Goal: Task Accomplishment & Management: Manage account settings

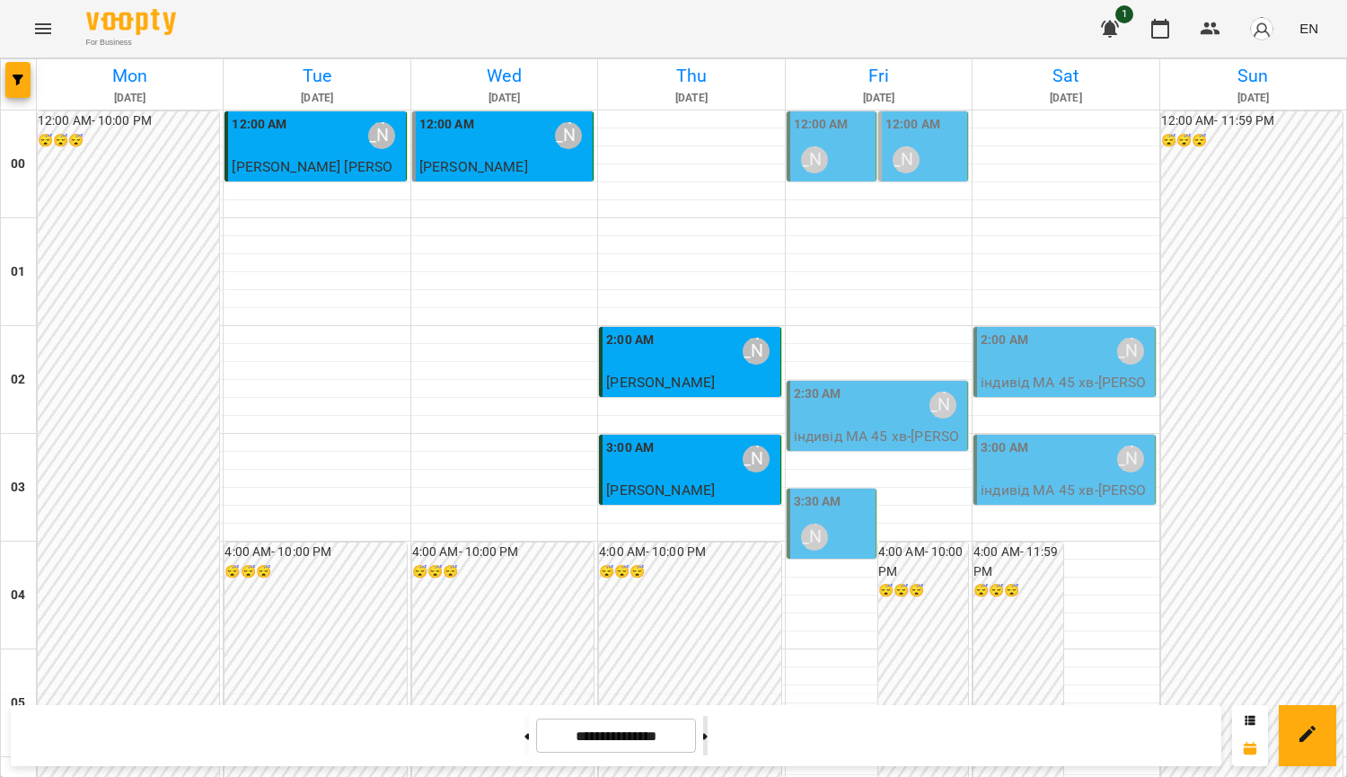
click at [708, 740] on button at bounding box center [705, 736] width 4 height 40
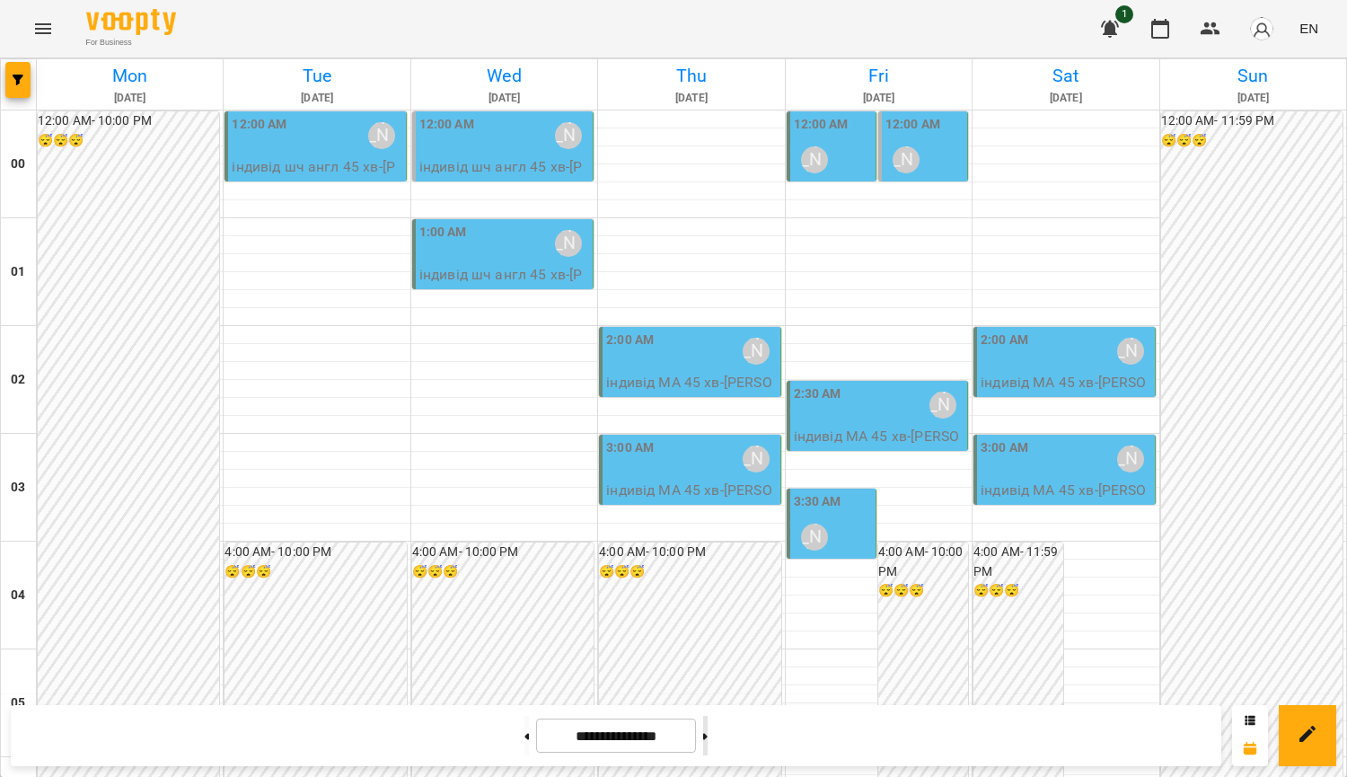
click at [708, 735] on button at bounding box center [705, 736] width 4 height 40
drag, startPoint x: 504, startPoint y: 733, endPoint x: 896, endPoint y: 776, distance: 394.8
click at [524, 733] on button at bounding box center [526, 736] width 4 height 40
click at [524, 746] on button at bounding box center [526, 736] width 4 height 40
type input "**********"
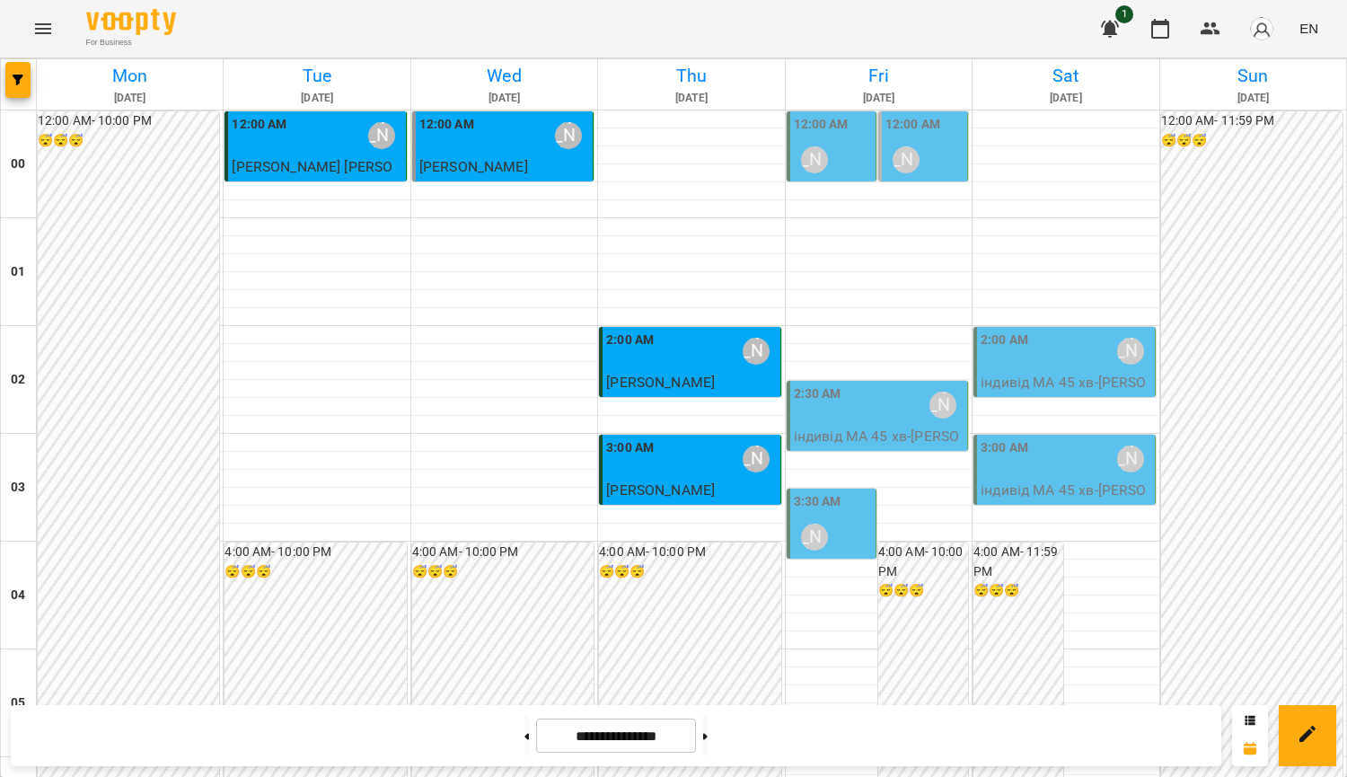
click at [889, 417] on div "2:30 AM [PERSON_NAME]" at bounding box center [879, 404] width 170 height 41
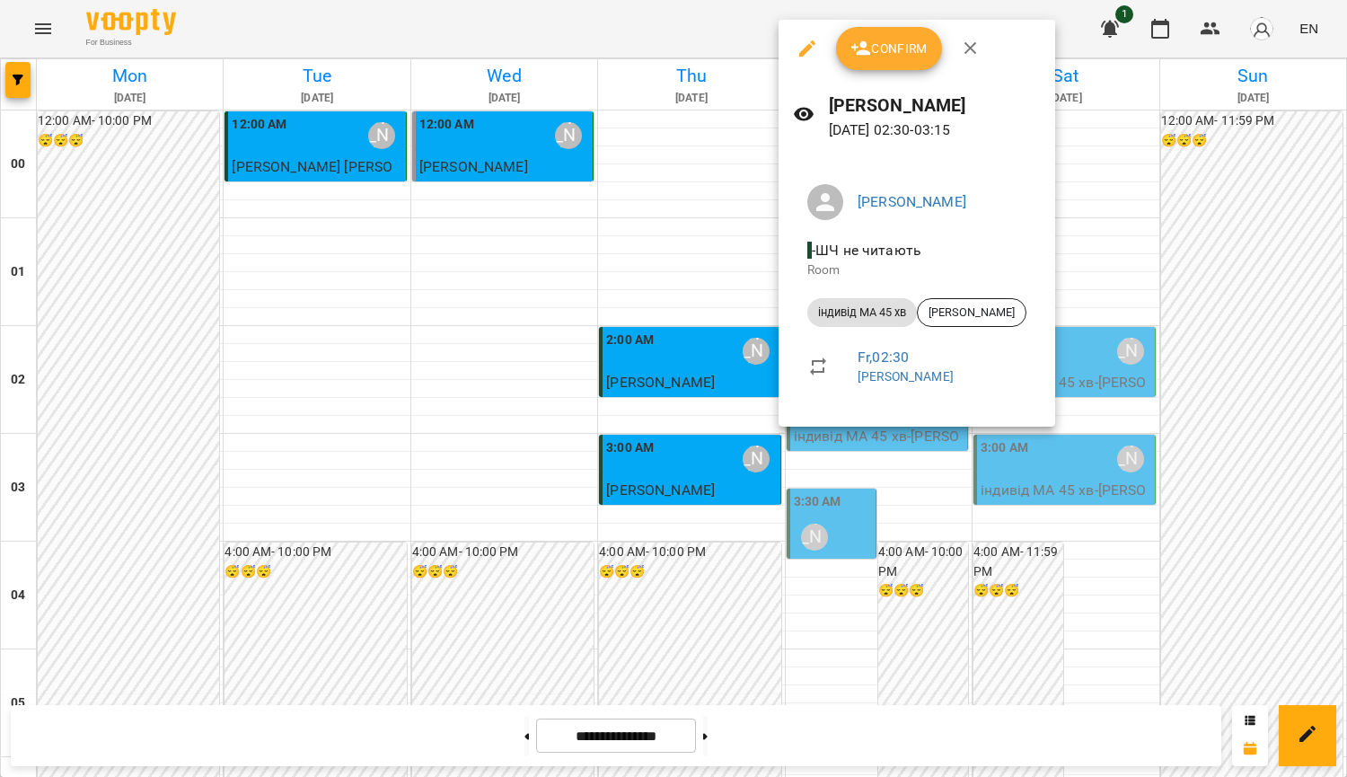
click at [911, 458] on div at bounding box center [673, 388] width 1347 height 777
click at [972, 46] on div "For Business 1 EN" at bounding box center [673, 28] width 1347 height 57
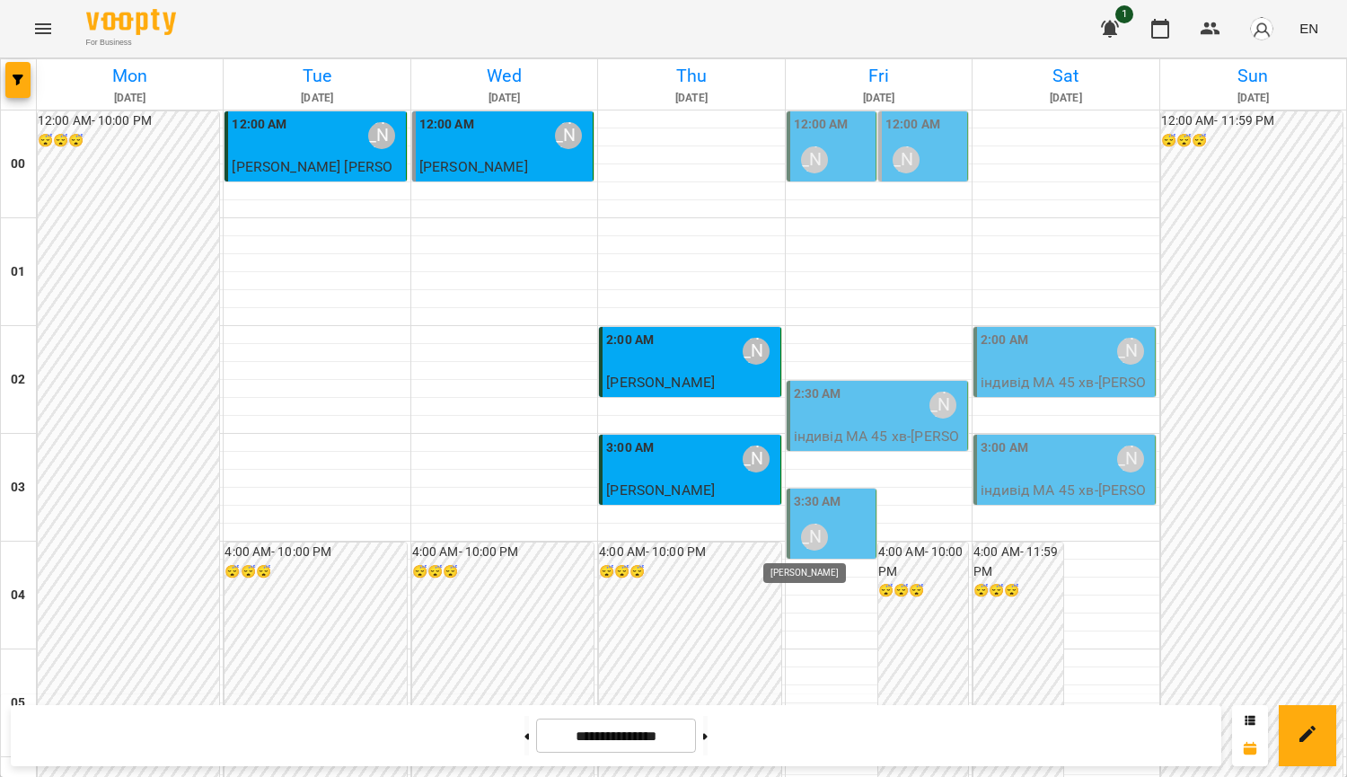
click at [808, 542] on div "[PERSON_NAME]" at bounding box center [814, 537] width 27 height 27
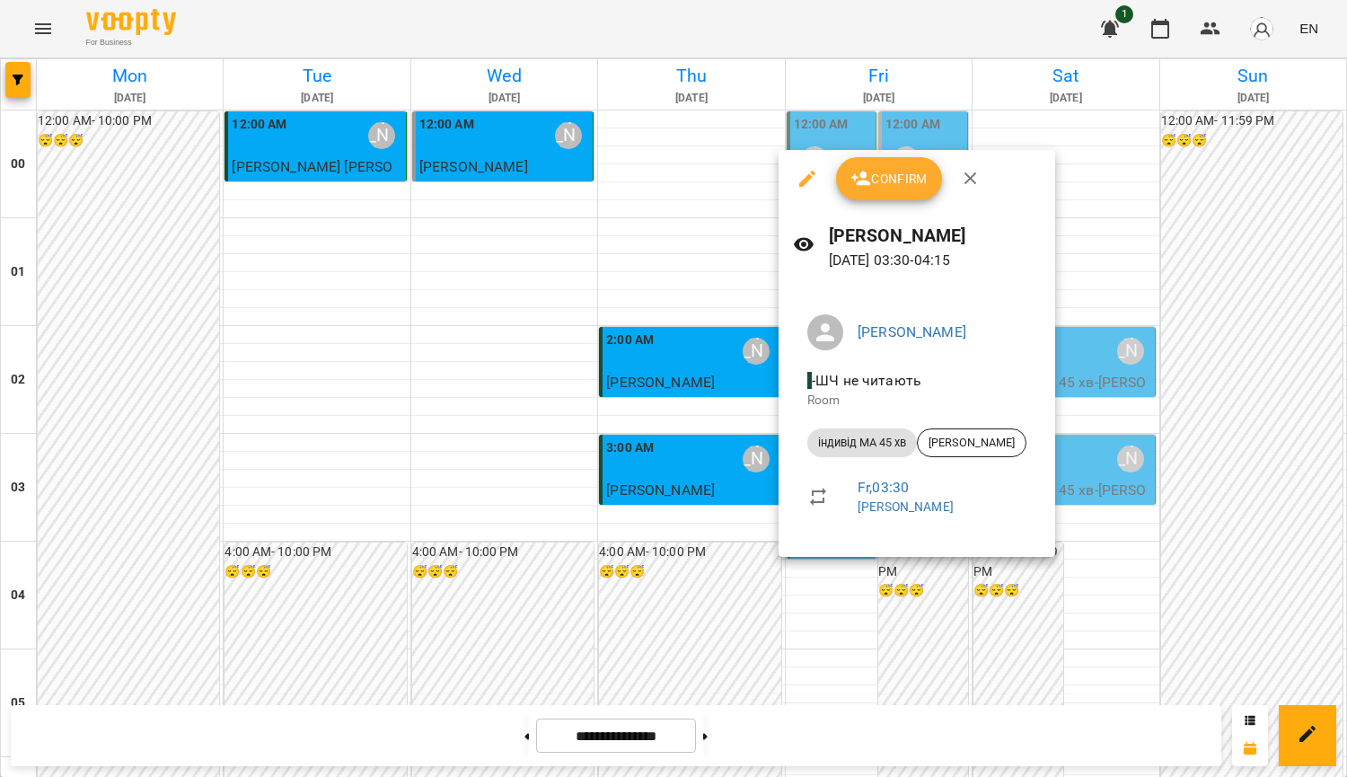
click at [961, 182] on icon "button" at bounding box center [971, 179] width 22 height 22
